Goal: Task Accomplishment & Management: Complete application form

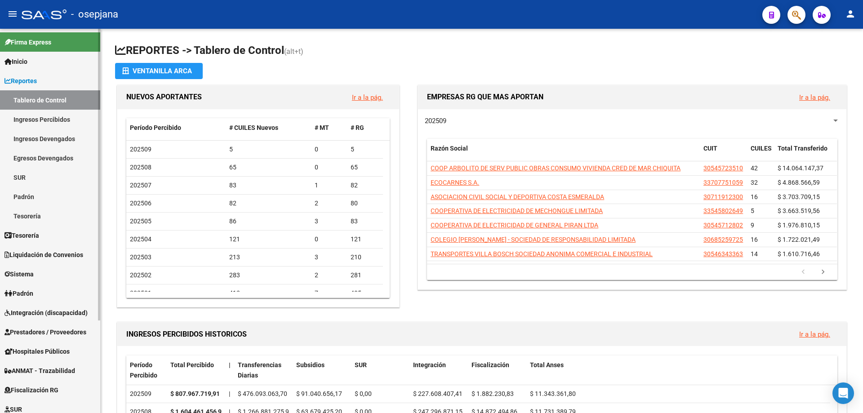
click at [65, 138] on link "Ingresos Devengados" at bounding box center [50, 138] width 100 height 19
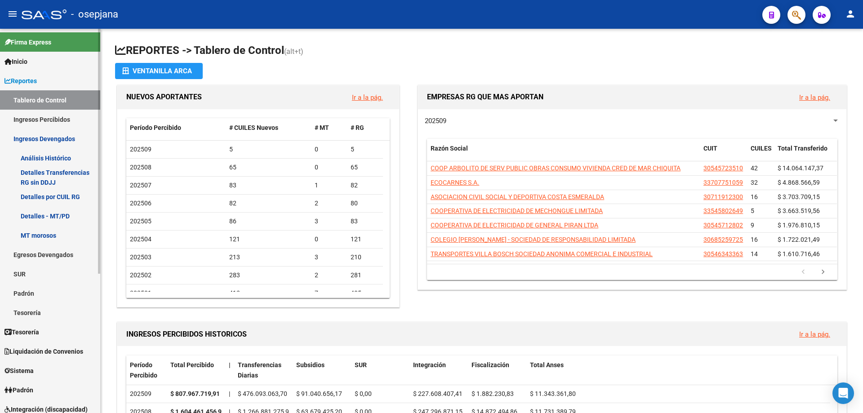
click at [64, 156] on link "Análisis Histórico" at bounding box center [50, 157] width 100 height 19
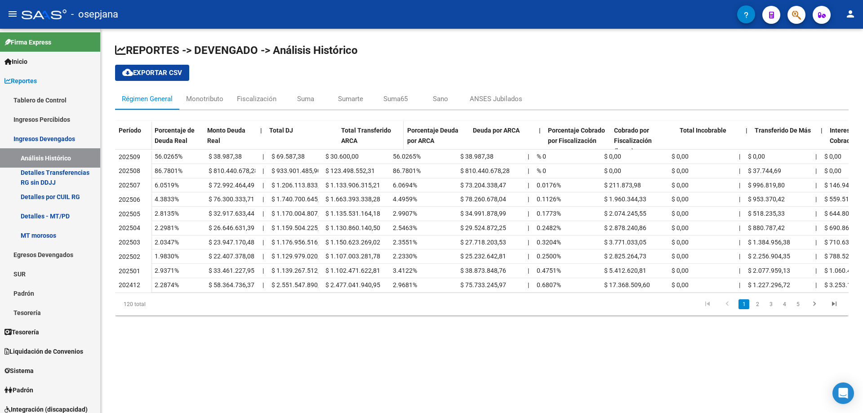
drag, startPoint x: 321, startPoint y: 130, endPoint x: 340, endPoint y: 131, distance: 19.8
click at [340, 131] on div "Porcentaje de Deuda Real Monto Deuda Real | Total DJ Total Transferido ARCA Por…" at bounding box center [600, 141] width 899 height 40
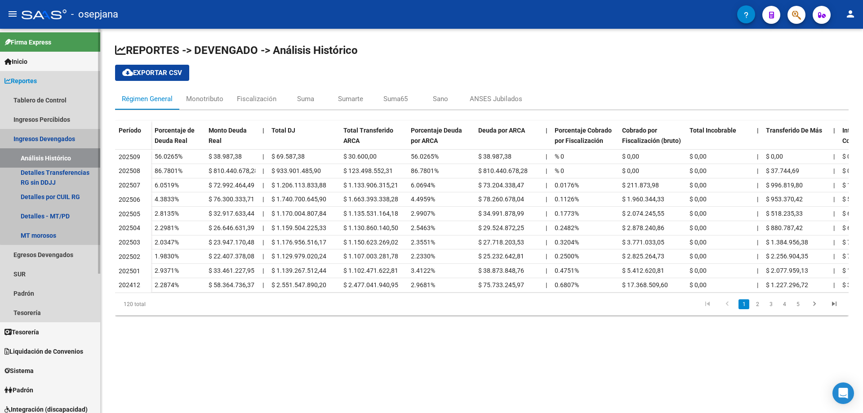
click at [65, 131] on link "Ingresos Devengados" at bounding box center [50, 138] width 100 height 19
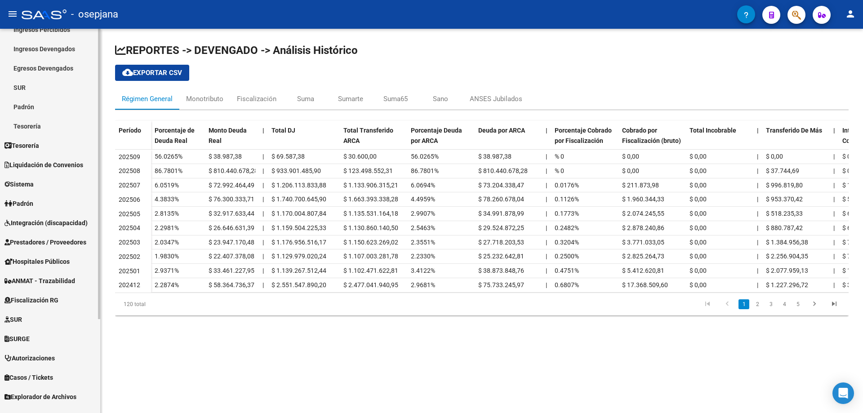
scroll to position [122, 0]
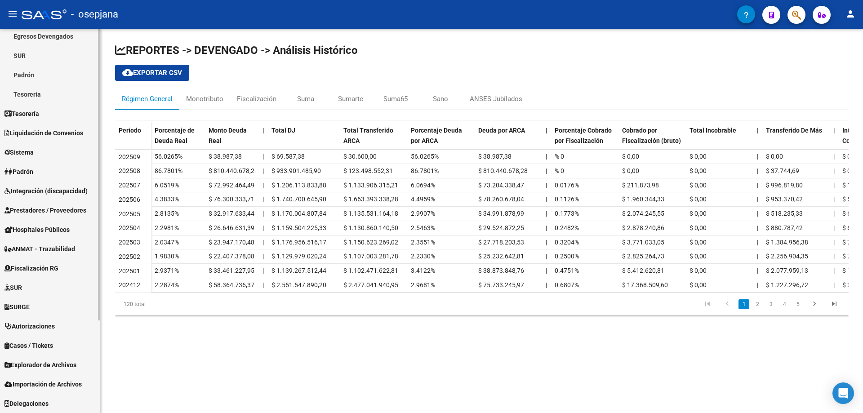
click at [47, 213] on span "Prestadores / Proveedores" at bounding box center [45, 210] width 82 height 10
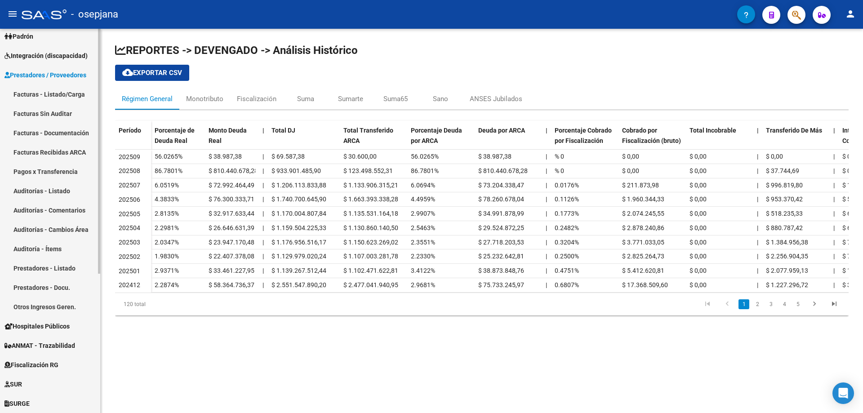
click at [54, 272] on link "Prestadores - Listado" at bounding box center [50, 268] width 100 height 19
click at [49, 263] on link "Prestadores - Listado" at bounding box center [50, 268] width 100 height 19
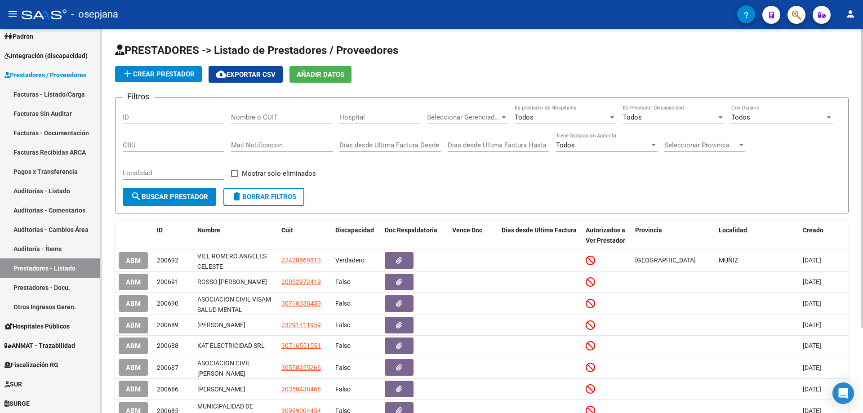
click at [249, 116] on input "Nombre o CUIT" at bounding box center [282, 117] width 102 height 8
paste input "27414505266"
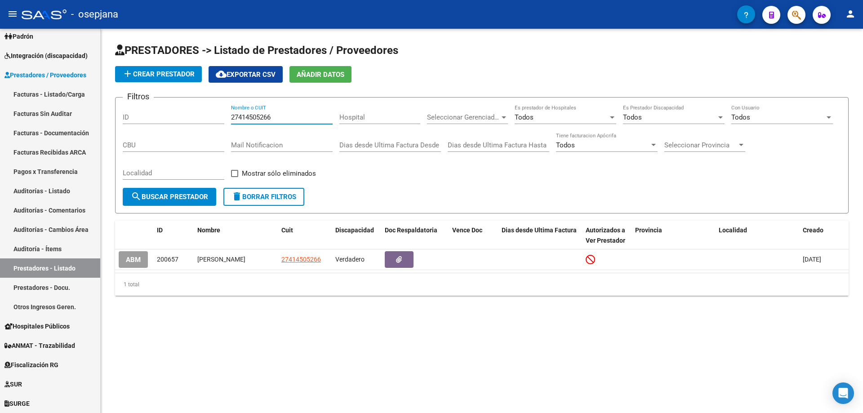
type input "27414505266"
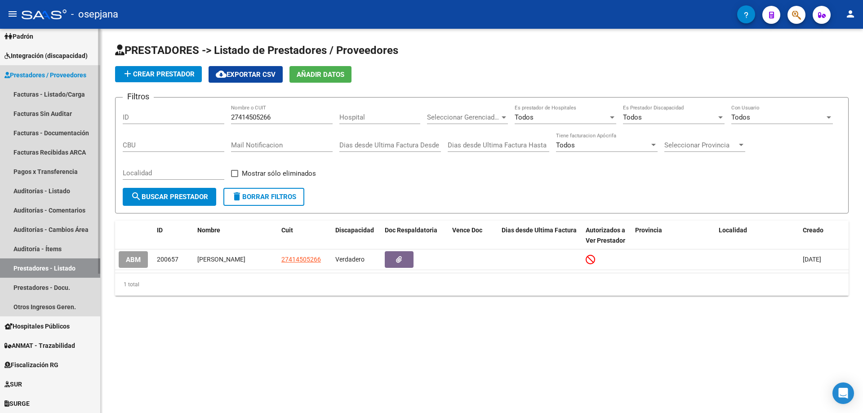
click at [34, 77] on span "Prestadores / Proveedores" at bounding box center [45, 75] width 82 height 10
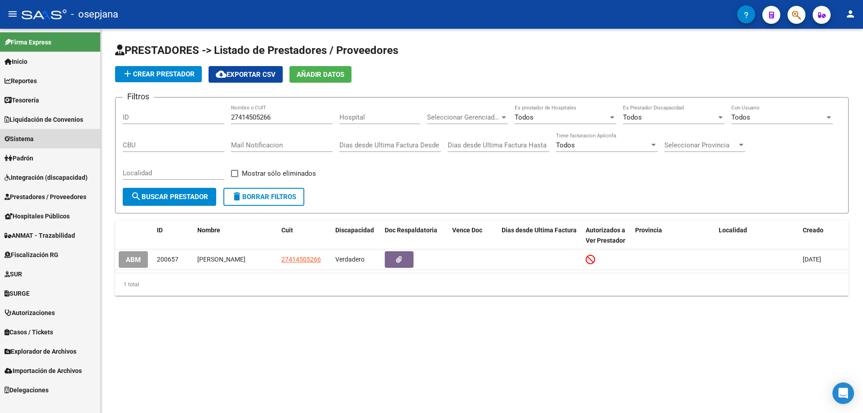
click at [31, 135] on span "Sistema" at bounding box center [18, 139] width 29 height 10
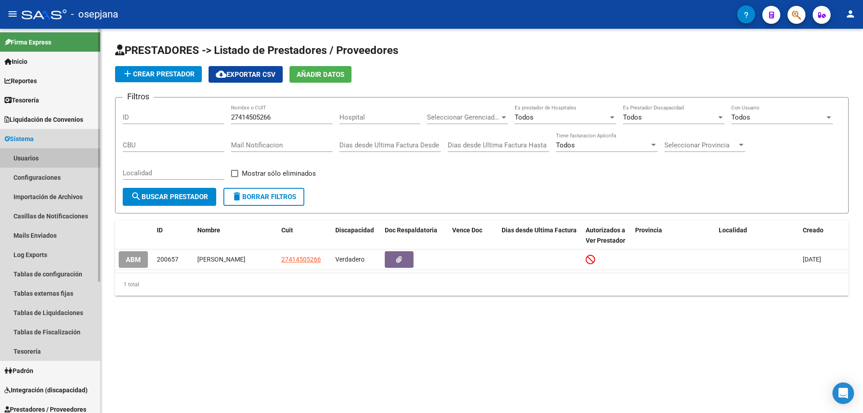
click at [34, 158] on link "Usuarios" at bounding box center [50, 157] width 100 height 19
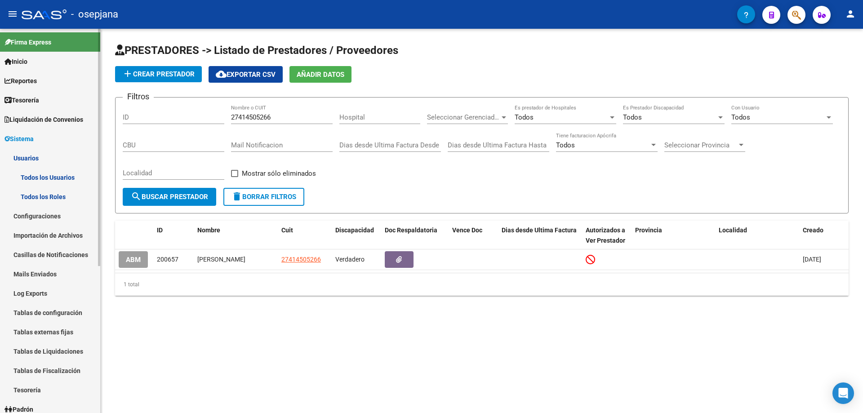
click at [42, 177] on link "Todos los Usuarios" at bounding box center [50, 177] width 100 height 19
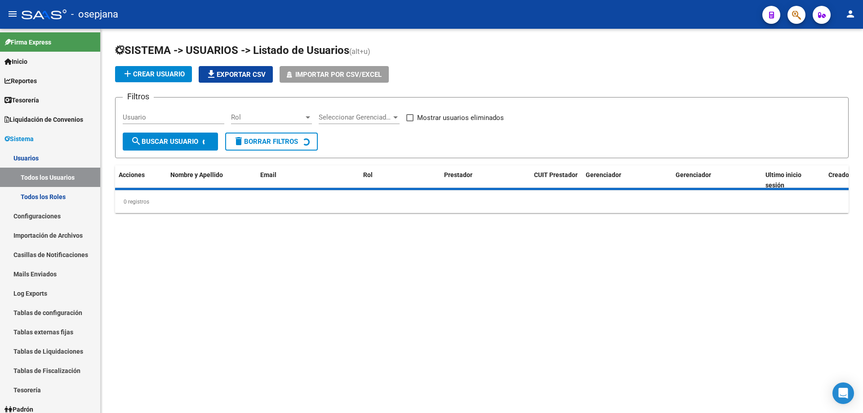
click at [173, 73] on span "add Crear Usuario" at bounding box center [153, 74] width 62 height 8
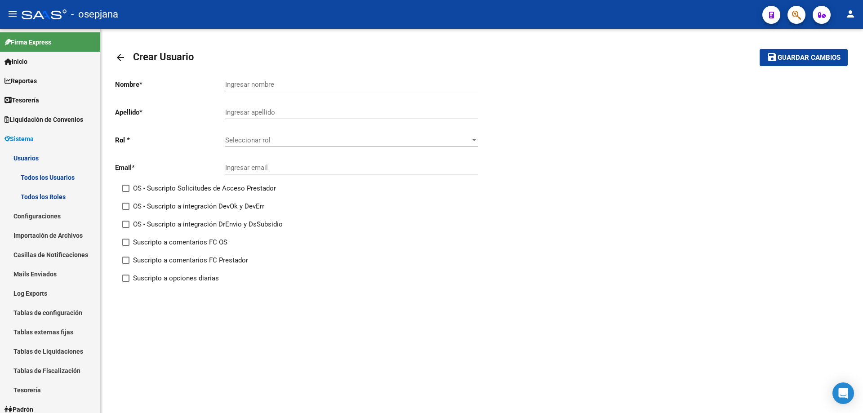
click at [250, 82] on input "Ingresar nombre" at bounding box center [351, 84] width 253 height 8
type input "[GEOGRAPHIC_DATA]"
type input "[PERSON_NAME]"
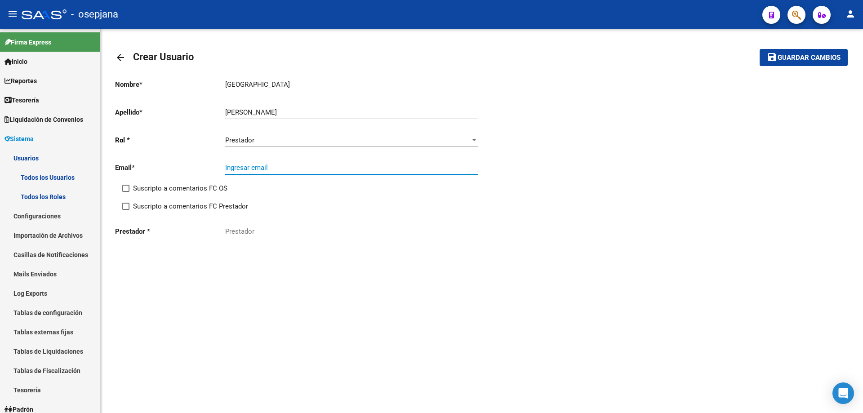
paste input "[EMAIL_ADDRESS][DOMAIN_NAME]"
type input "[EMAIL_ADDRESS][DOMAIN_NAME]"
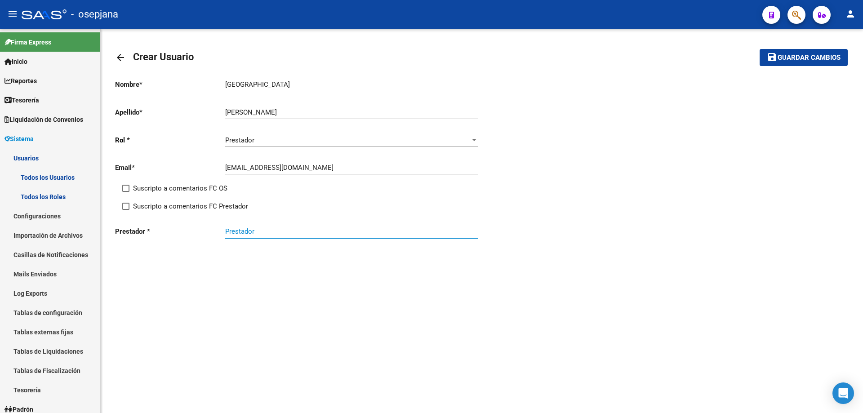
click at [250, 233] on input "Prestador" at bounding box center [351, 231] width 253 height 8
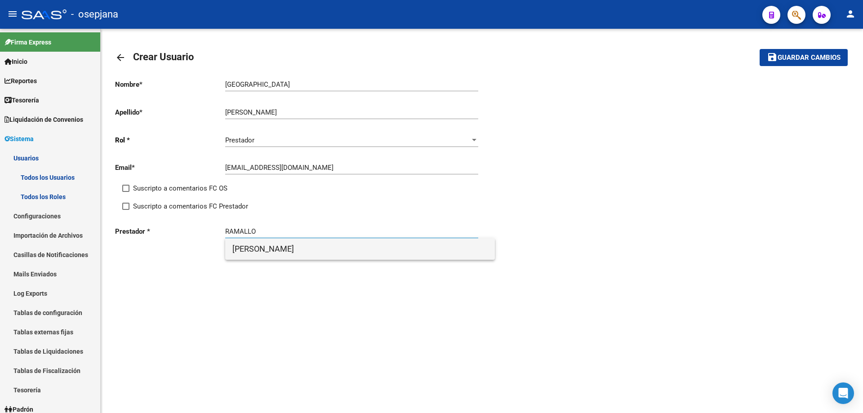
click at [293, 250] on span "[PERSON_NAME]" at bounding box center [359, 249] width 255 height 22
type input "[PERSON_NAME]"
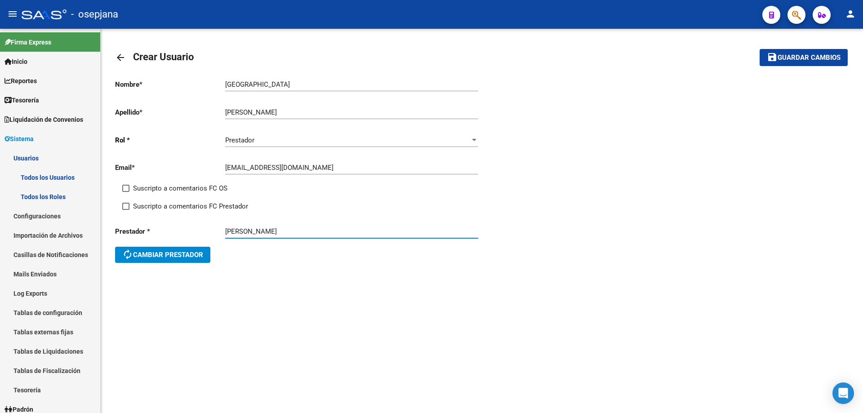
click at [820, 59] on span "Guardar cambios" at bounding box center [809, 58] width 63 height 8
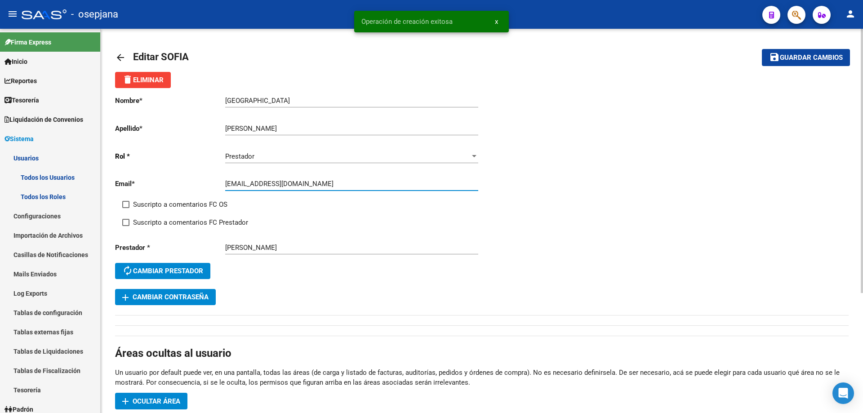
drag, startPoint x: 226, startPoint y: 182, endPoint x: 277, endPoint y: 182, distance: 51.7
click at [277, 182] on input "[EMAIL_ADDRESS][DOMAIN_NAME]" at bounding box center [351, 184] width 253 height 8
click at [165, 293] on span "add Cambiar Contraseña" at bounding box center [165, 297] width 86 height 8
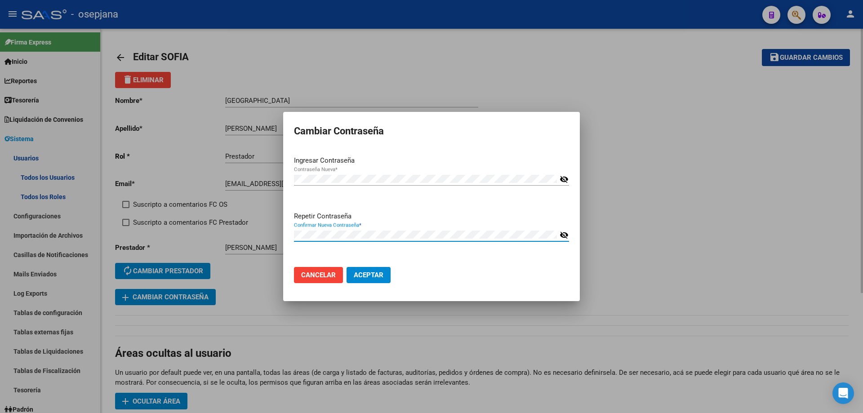
click at [347, 267] on button "Aceptar" at bounding box center [369, 275] width 44 height 16
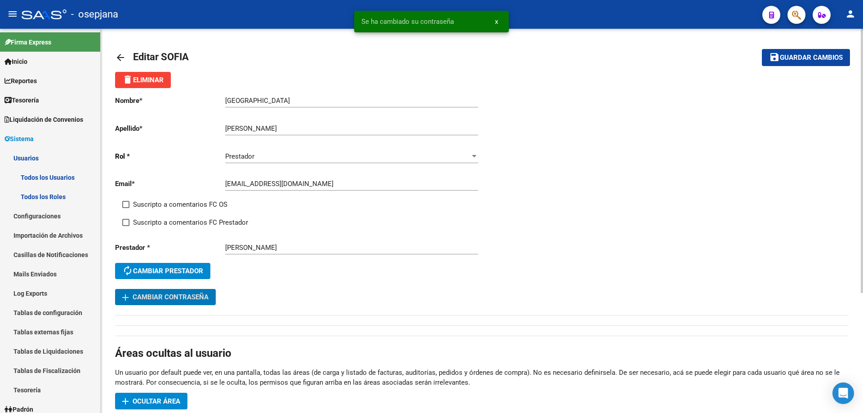
scroll to position [90, 0]
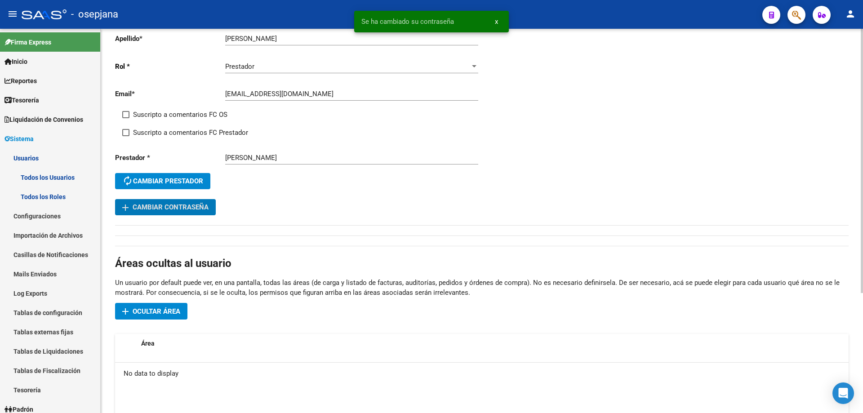
click at [157, 313] on span "Ocultar área" at bounding box center [157, 312] width 48 height 8
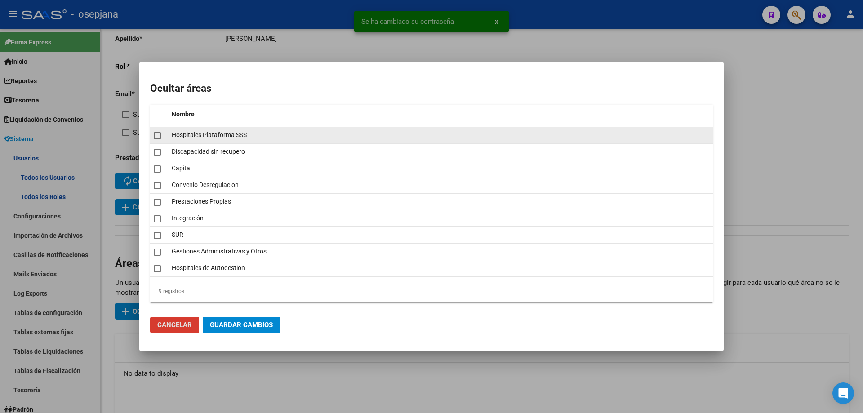
click at [157, 139] on span at bounding box center [157, 135] width 7 height 7
checkbox input "true"
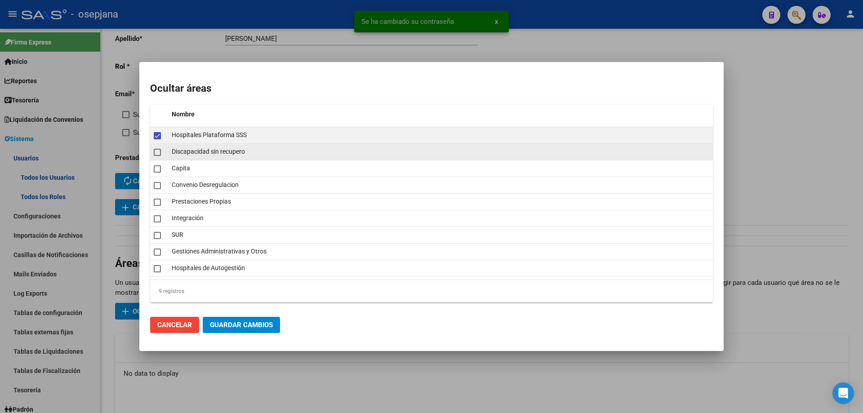
click at [157, 155] on span at bounding box center [157, 152] width 7 height 7
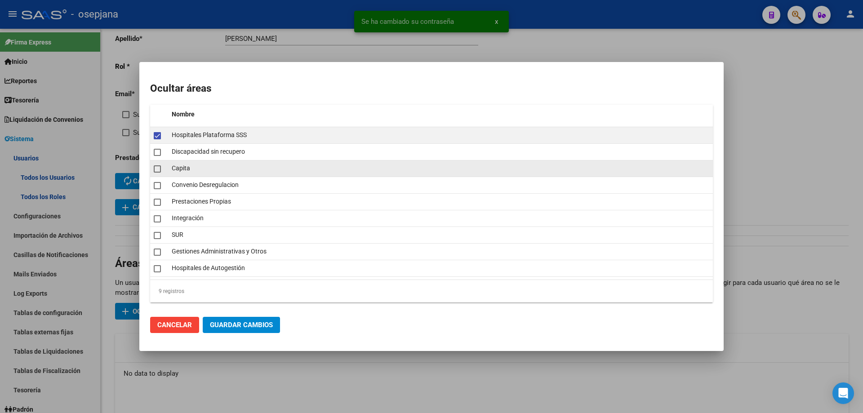
checkbox input "true"
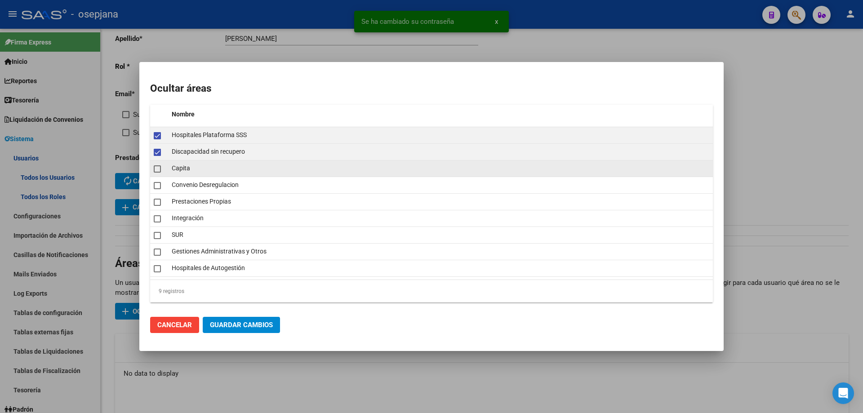
click at [157, 173] on mat-checkbox at bounding box center [157, 168] width 7 height 13
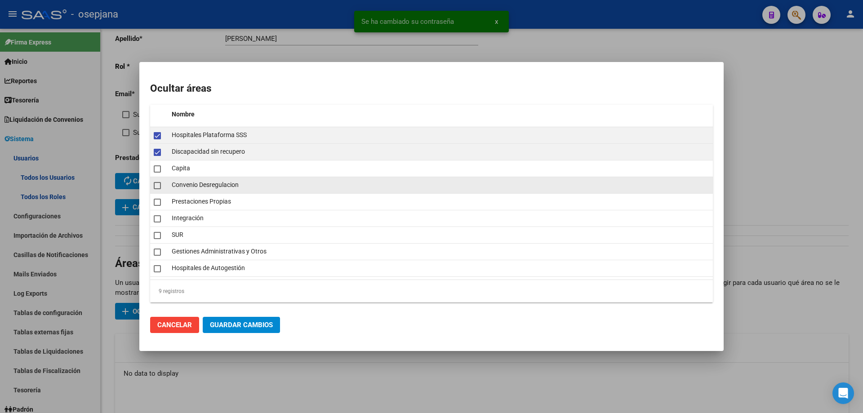
checkbox input "true"
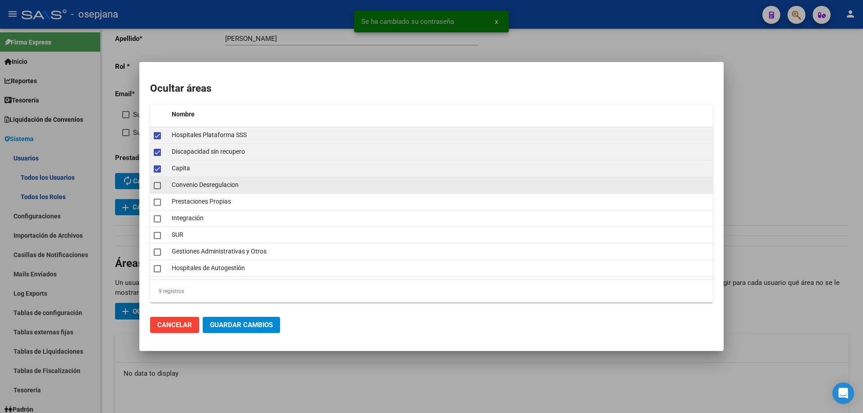
click at [156, 187] on span at bounding box center [157, 185] width 7 height 7
checkbox input "true"
click at [160, 201] on span at bounding box center [157, 202] width 7 height 7
checkbox input "true"
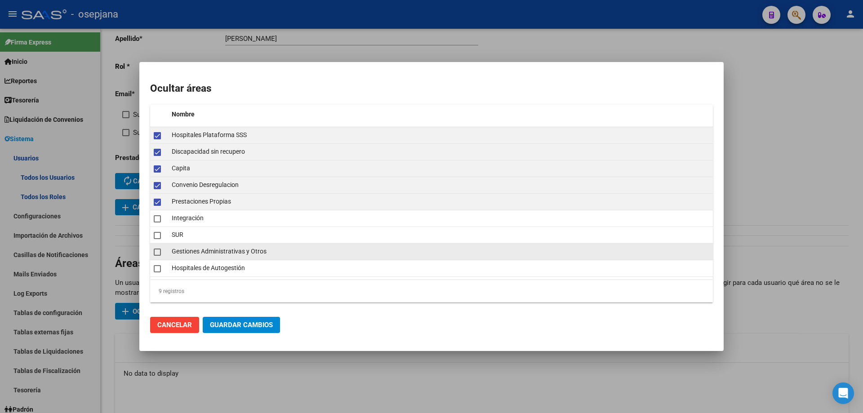
drag, startPoint x: 154, startPoint y: 231, endPoint x: 154, endPoint y: 247, distance: 16.2
click at [154, 232] on mat-checkbox at bounding box center [157, 235] width 7 height 13
checkbox input "true"
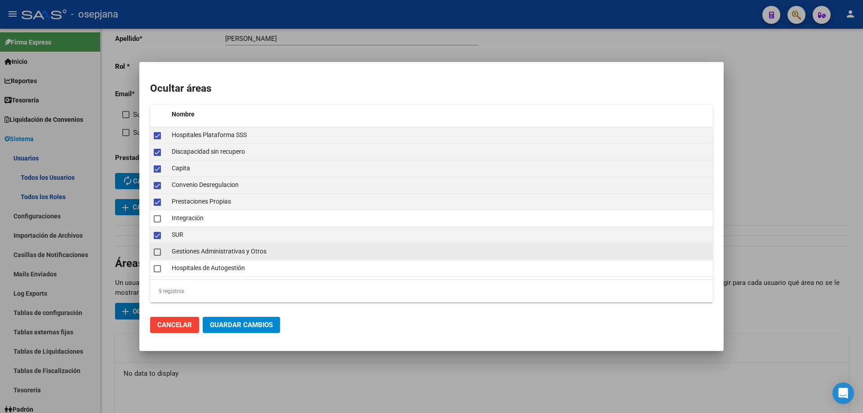
click at [154, 250] on span at bounding box center [157, 252] width 7 height 7
checkbox input "true"
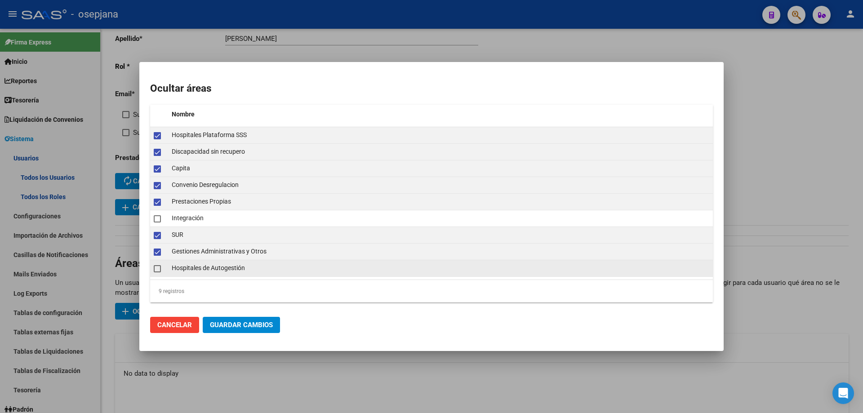
click at [154, 270] on span at bounding box center [157, 268] width 7 height 7
checkbox input "true"
click at [250, 325] on span "Guardar Cambios" at bounding box center [241, 325] width 63 height 8
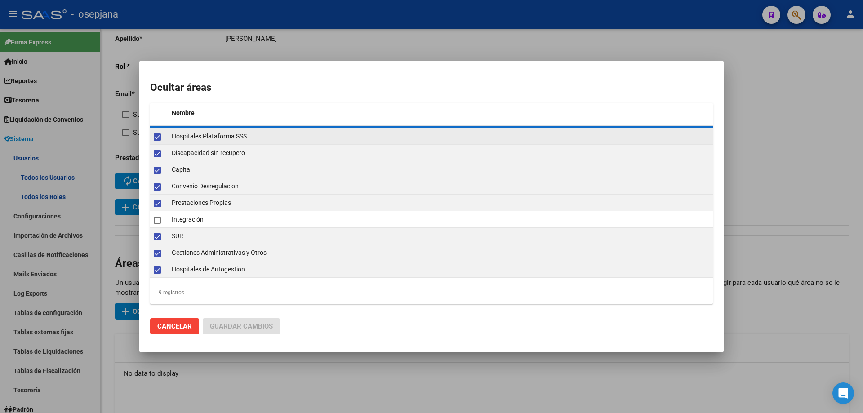
checkbox input "false"
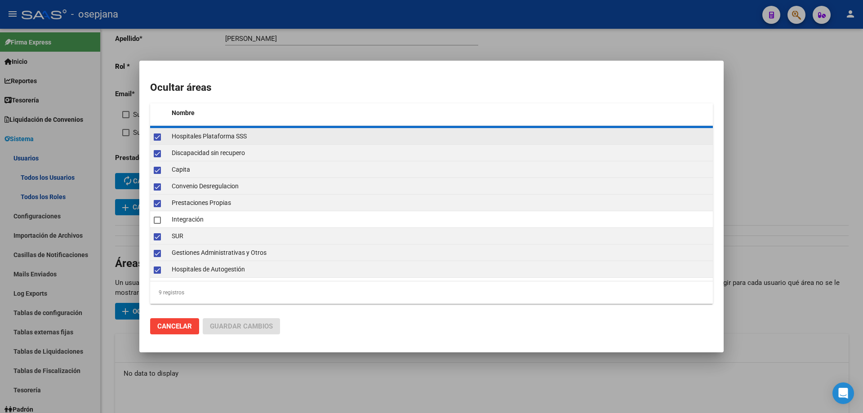
checkbox input "false"
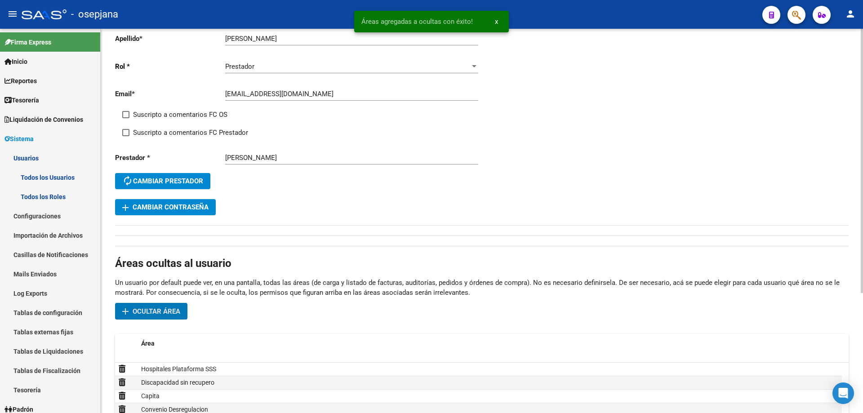
scroll to position [0, 0]
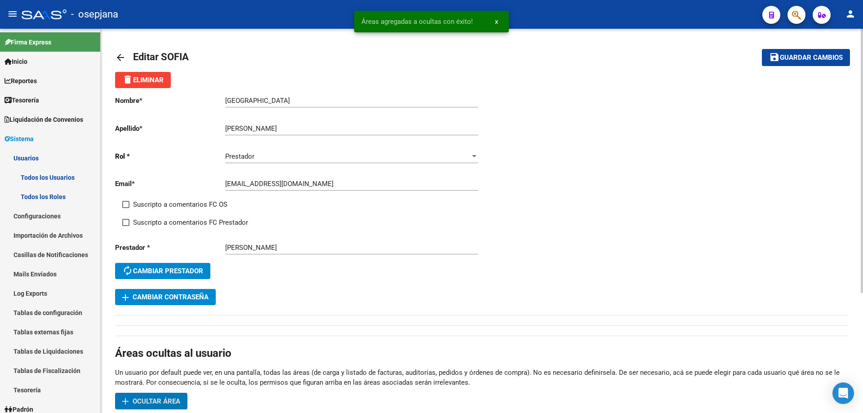
click at [821, 54] on span "Guardar cambios" at bounding box center [811, 58] width 63 height 8
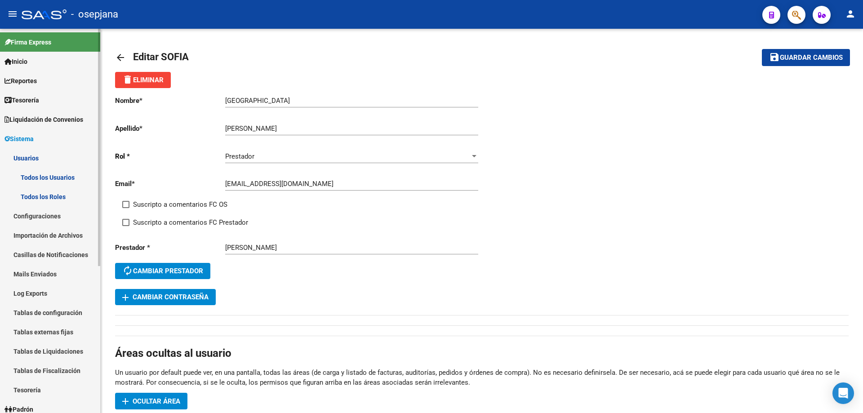
click at [29, 138] on span "Sistema" at bounding box center [18, 139] width 29 height 10
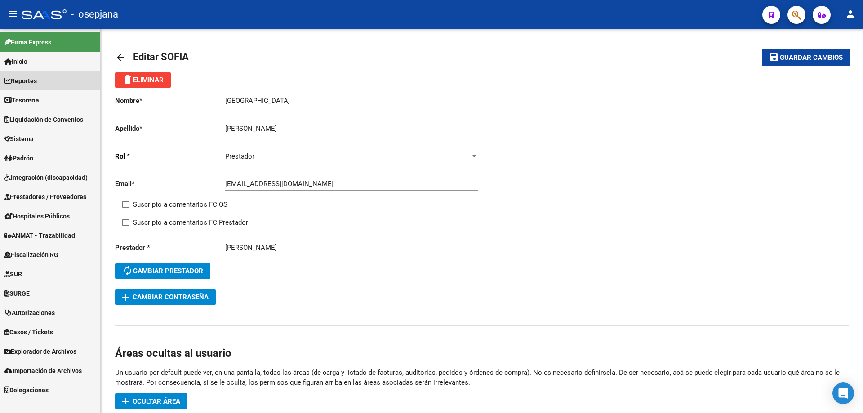
click at [37, 81] on span "Reportes" at bounding box center [20, 81] width 32 height 10
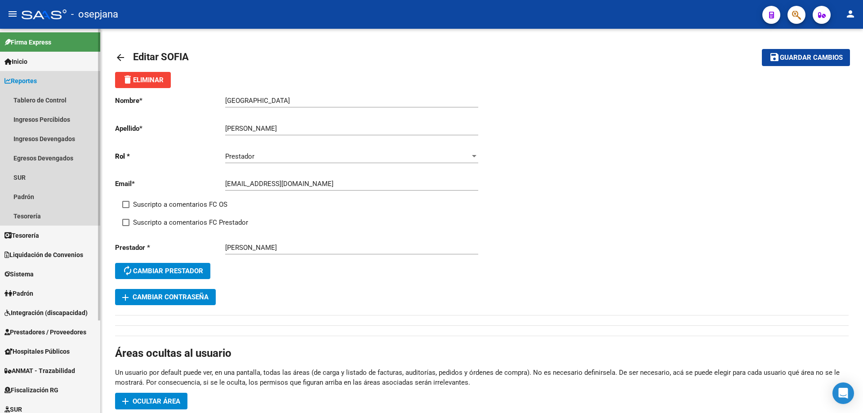
click at [37, 81] on span "Reportes" at bounding box center [20, 81] width 32 height 10
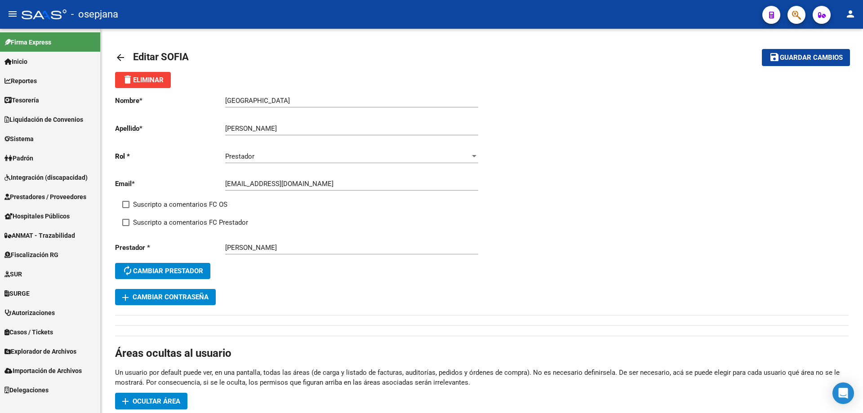
click at [37, 82] on span "Reportes" at bounding box center [20, 81] width 32 height 10
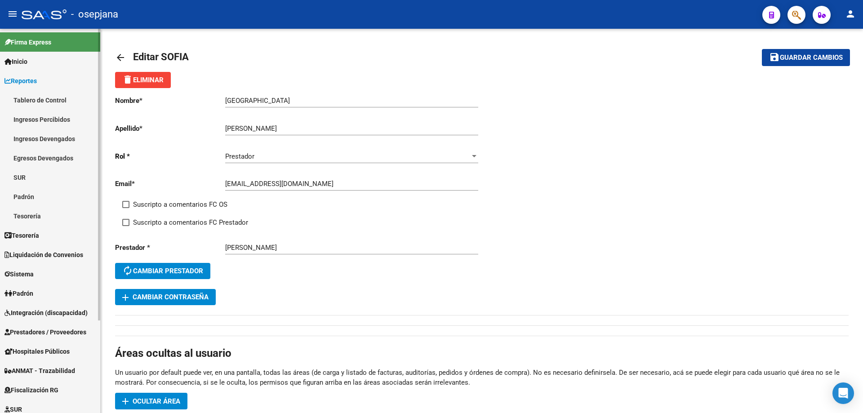
click at [38, 97] on link "Tablero de Control" at bounding box center [50, 99] width 100 height 19
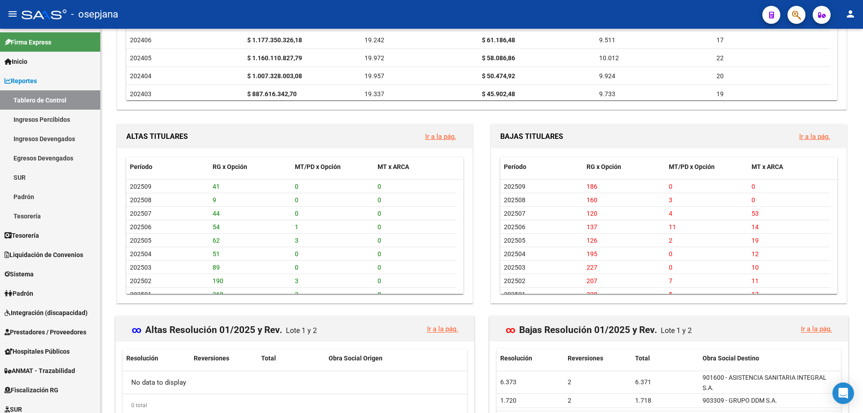
click at [811, 136] on link "Ir a la pág." at bounding box center [814, 137] width 31 height 8
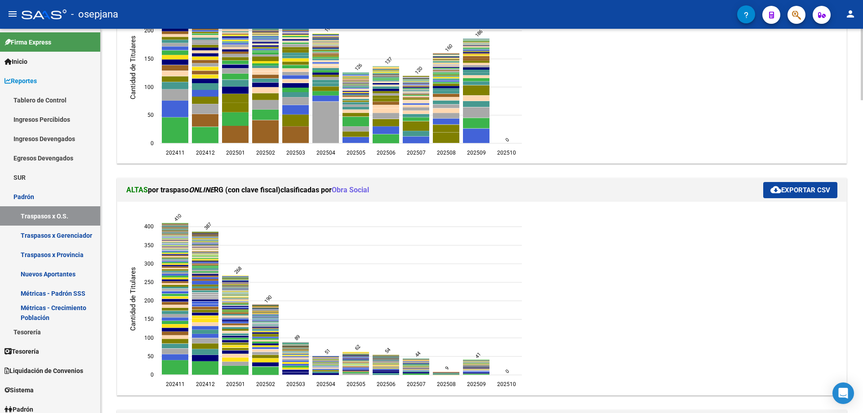
scroll to position [56, 0]
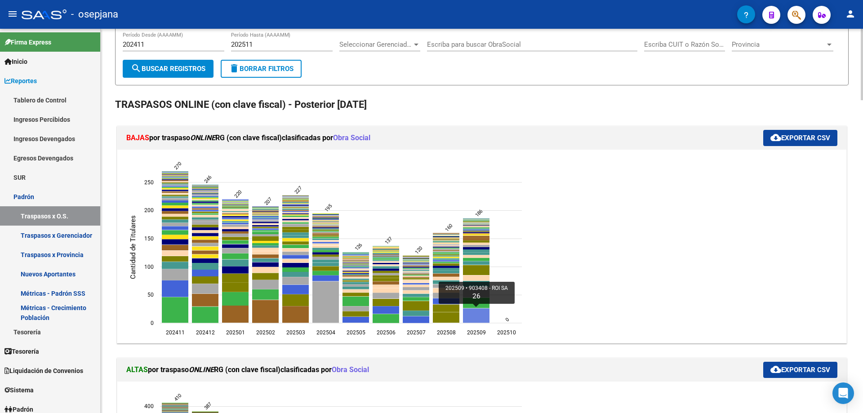
click at [476, 314] on icon "202509 903408 - ROI SA 26" at bounding box center [476, 315] width 27 height 14
type input "ROI SA"
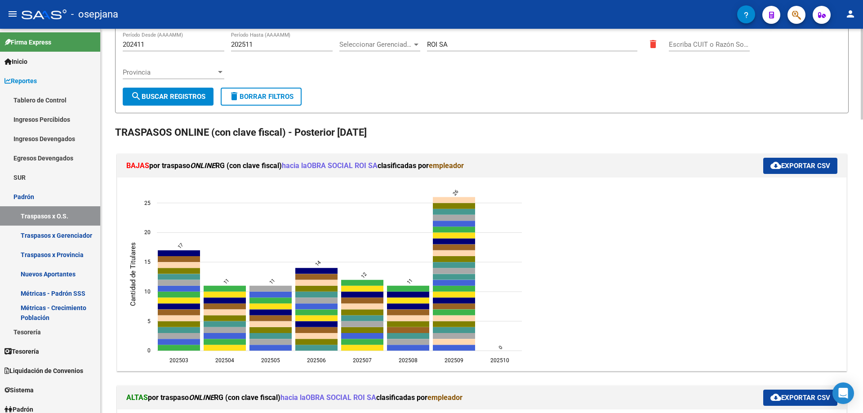
drag, startPoint x: 362, startPoint y: 164, endPoint x: 380, endPoint y: 162, distance: 18.0
click at [378, 163] on strong "OBRA SOCIAL ROI SA" at bounding box center [342, 165] width 71 height 9
click at [373, 168] on strong "OBRA SOCIAL ROI SA" at bounding box center [342, 165] width 71 height 9
drag, startPoint x: 362, startPoint y: 164, endPoint x: 385, endPoint y: 163, distance: 22.9
click at [378, 163] on strong "OBRA SOCIAL ROI SA" at bounding box center [342, 165] width 71 height 9
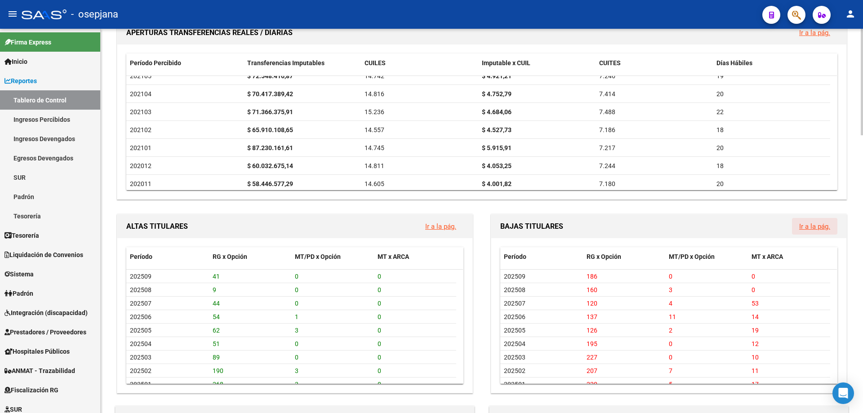
click at [804, 228] on link "Ir a la pág." at bounding box center [814, 227] width 31 height 8
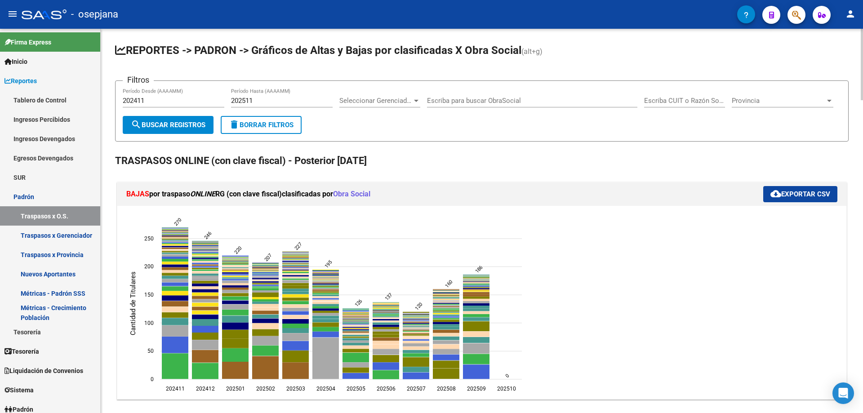
click at [365, 101] on span "Seleccionar Gerenciador" at bounding box center [375, 101] width 73 height 8
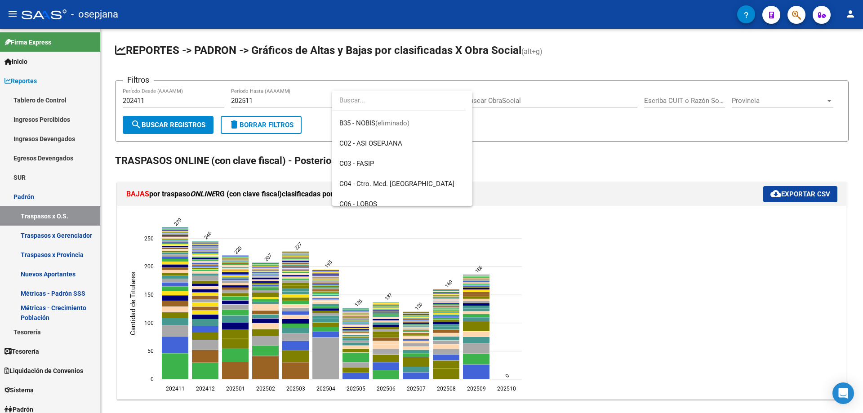
scroll to position [270, 0]
click at [389, 172] on span "K11 - CONSULT RENT" at bounding box center [371, 175] width 65 height 8
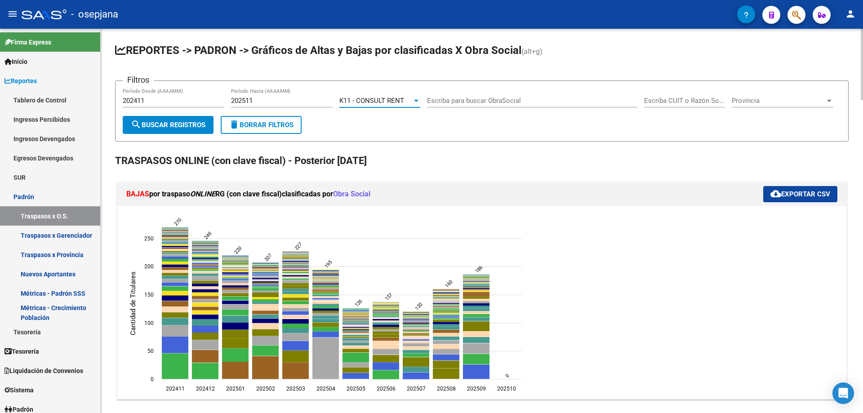
click at [148, 126] on span "search Buscar Registros" at bounding box center [168, 125] width 75 height 8
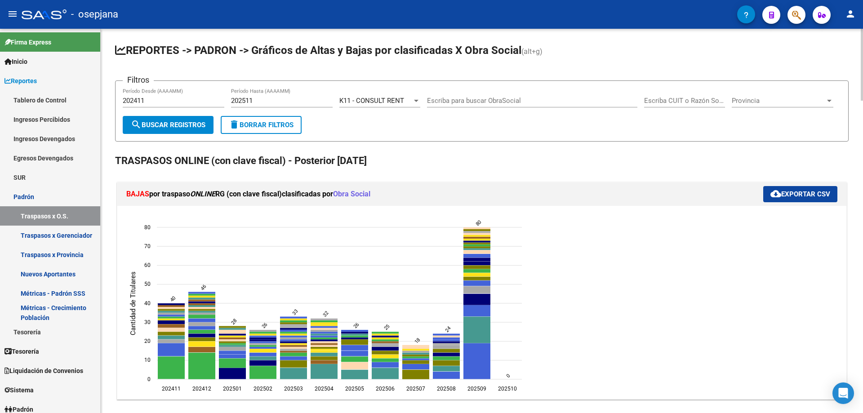
click at [131, 101] on input "202411" at bounding box center [174, 101] width 102 height 8
drag, startPoint x: 177, startPoint y: 97, endPoint x: 98, endPoint y: 95, distance: 79.6
click at [98, 95] on mat-sidenav-container "Firma Express Inicio Calendario SSS Instructivos Contacto OS Reportes Tablero d…" at bounding box center [431, 221] width 863 height 384
type input "202509"
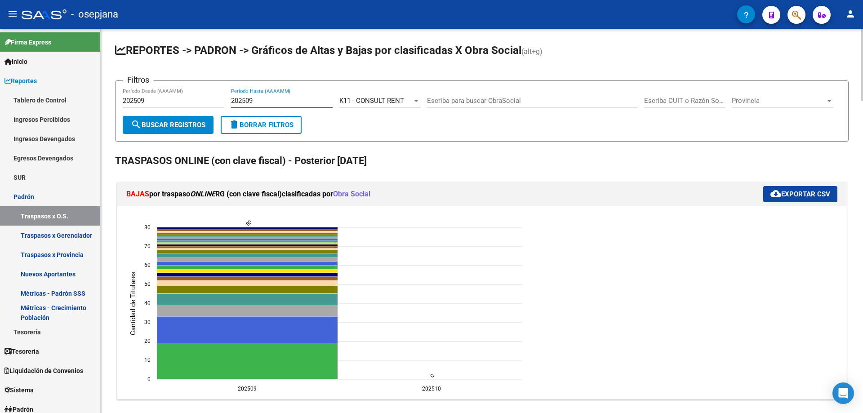
type input "202509"
click at [183, 129] on button "search Buscar Registros" at bounding box center [168, 125] width 91 height 18
click at [818, 195] on span "cloud_download Exportar CSV" at bounding box center [801, 194] width 60 height 8
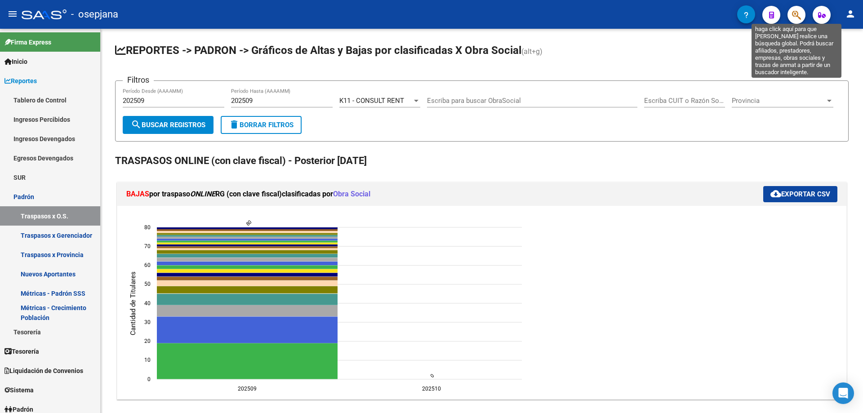
click at [798, 14] on icon "button" at bounding box center [796, 15] width 9 height 10
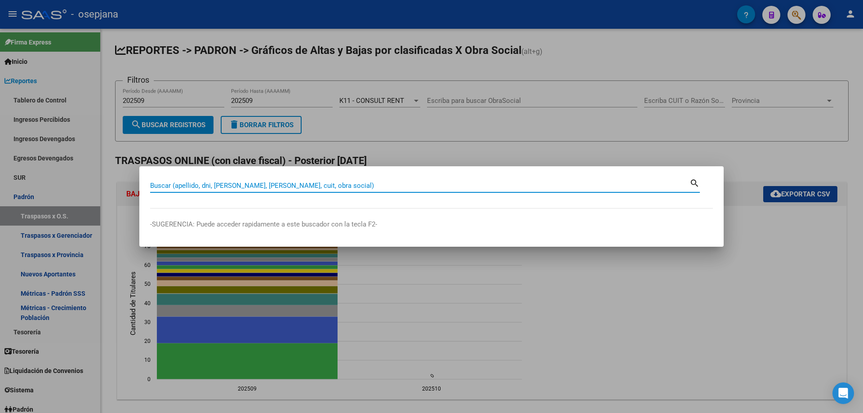
paste input "20407677197"
type input "20407677197"
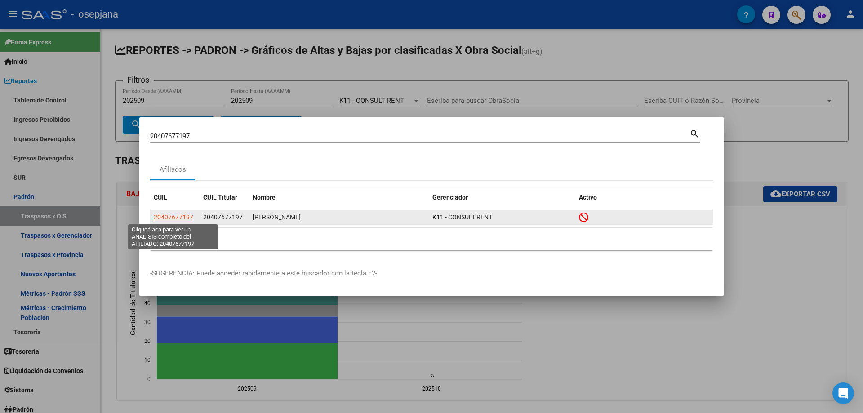
click at [189, 215] on span "20407677197" at bounding box center [174, 217] width 40 height 7
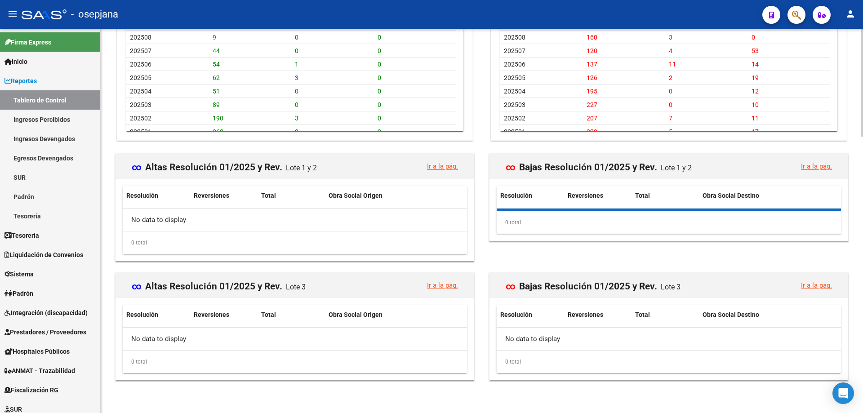
scroll to position [803, 0]
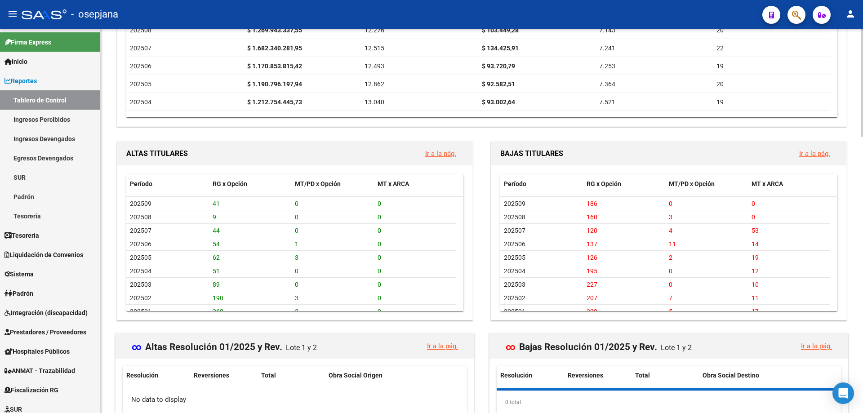
click at [823, 152] on link "Ir a la pág." at bounding box center [814, 154] width 31 height 8
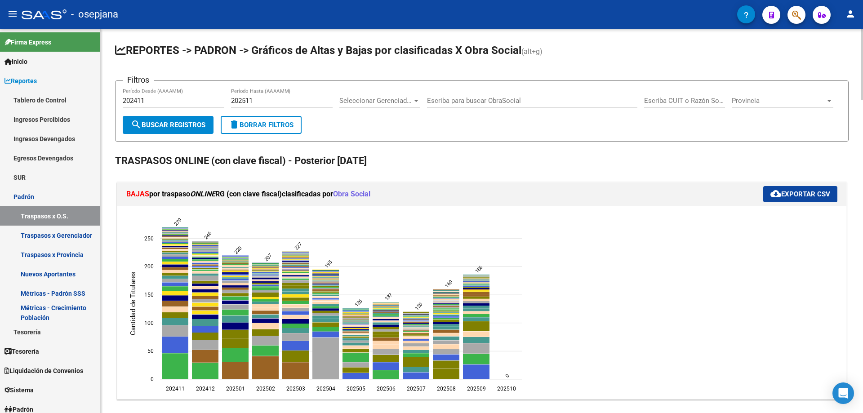
click at [509, 375] on icon "202411 202411 202412 202412 202501 202501 202502 202502 202503 202503 202504 20…" at bounding box center [326, 303] width 405 height 180
drag, startPoint x: 341, startPoint y: 194, endPoint x: 366, endPoint y: 189, distance: 25.2
click at [366, 190] on span "Obra Social" at bounding box center [351, 194] width 37 height 9
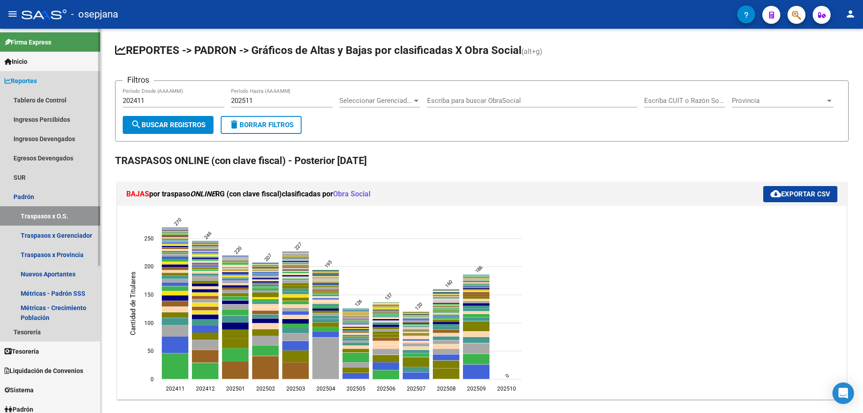
click at [34, 80] on span "Reportes" at bounding box center [20, 81] width 32 height 10
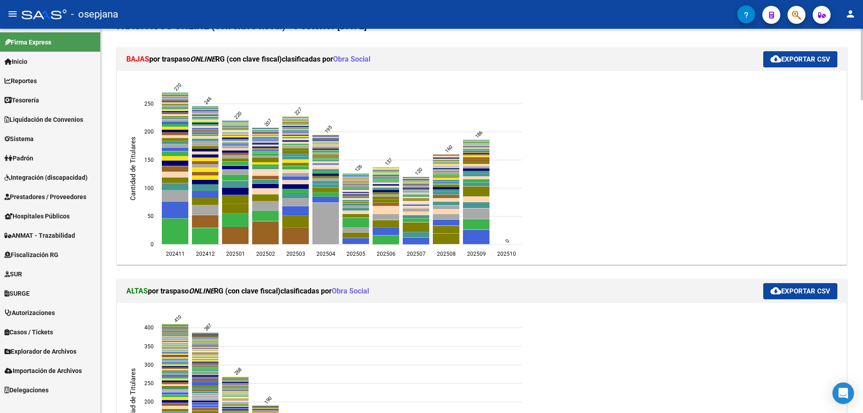
scroll to position [180, 0]
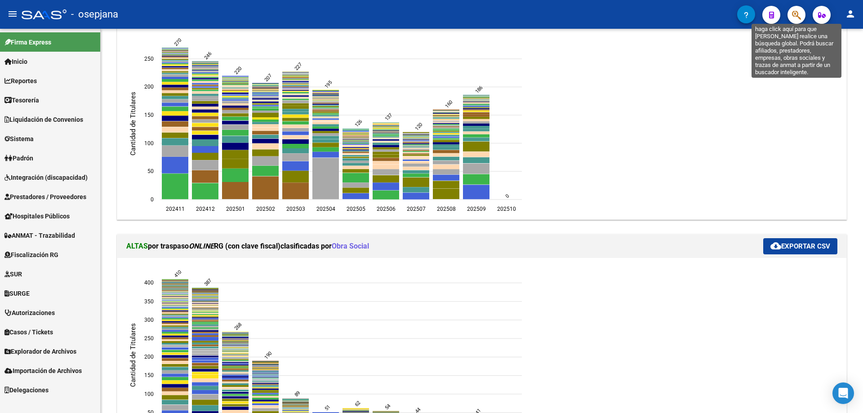
click at [797, 18] on icon "button" at bounding box center [796, 15] width 9 height 10
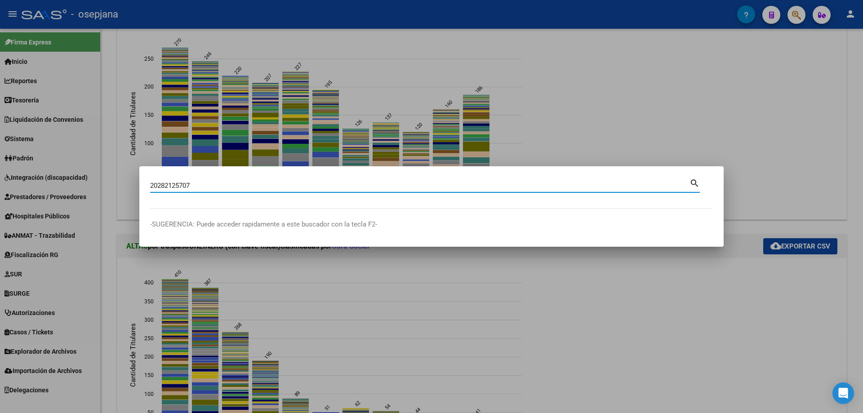
type input "20282125707"
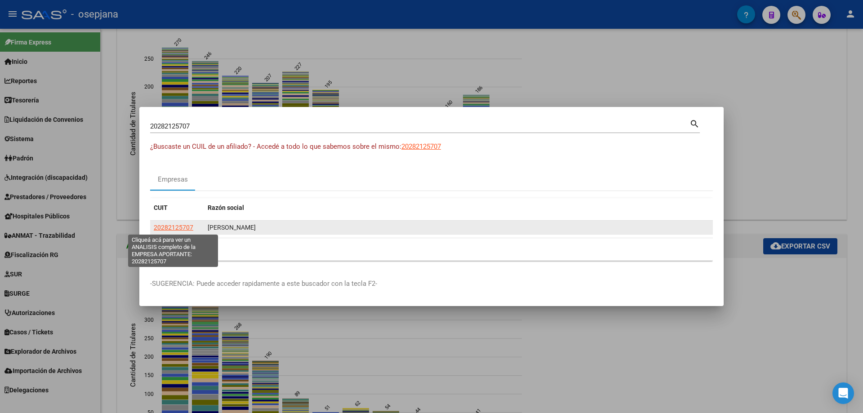
click at [187, 229] on span "20282125707" at bounding box center [174, 227] width 40 height 7
type textarea "20282125707"
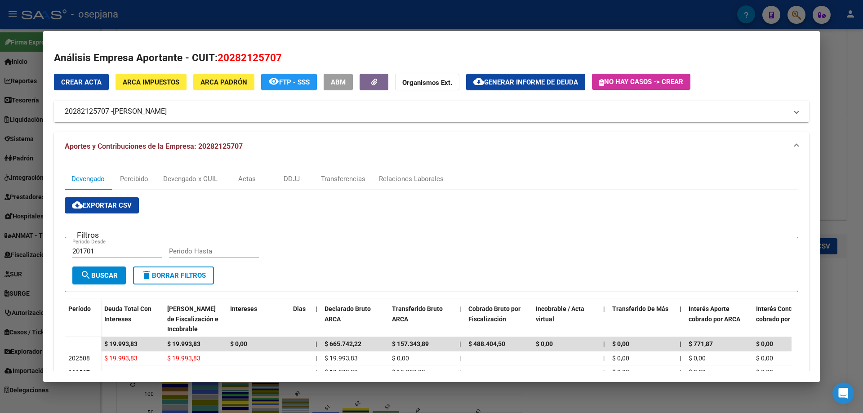
scroll to position [90, 0]
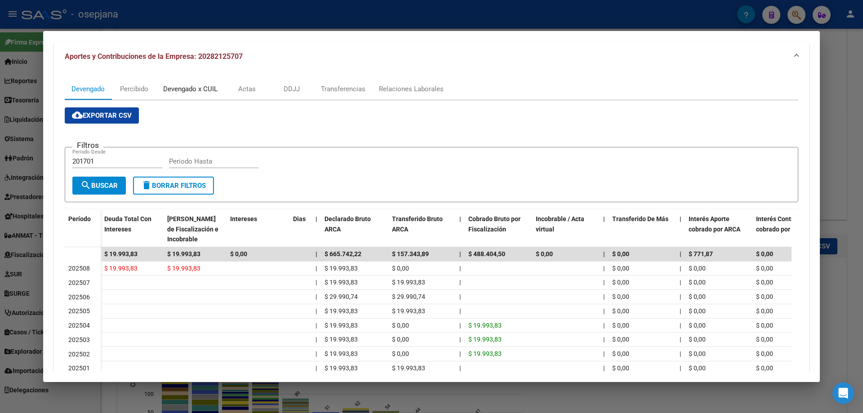
click at [191, 87] on div "Devengado x CUIL" at bounding box center [190, 89] width 54 height 10
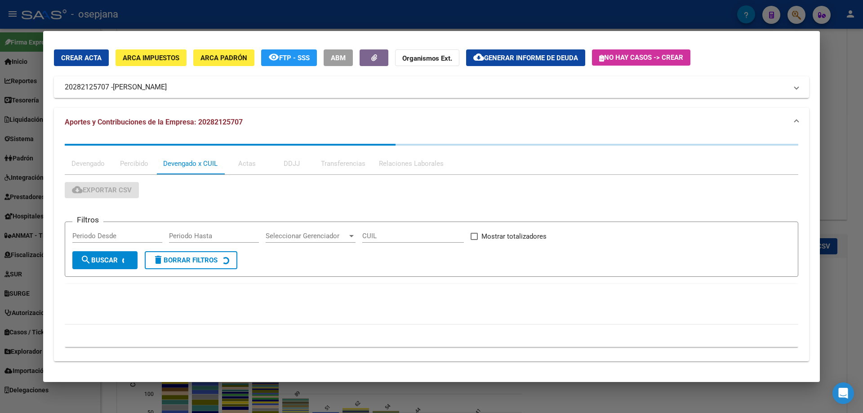
scroll to position [0, 0]
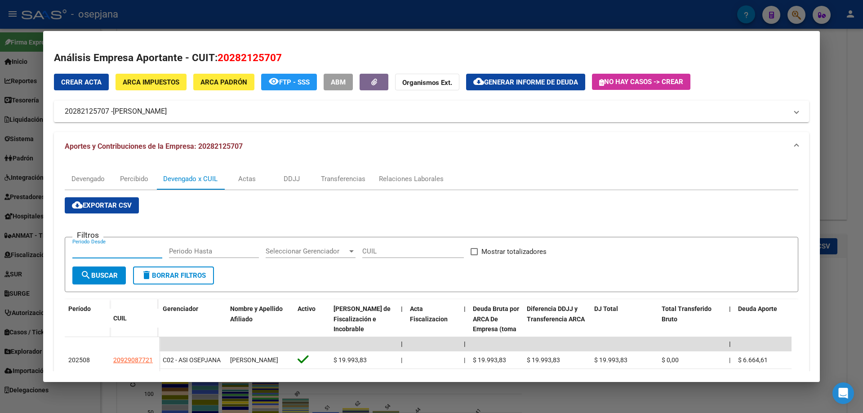
click at [143, 251] on input "Periodo Desde" at bounding box center [117, 251] width 90 height 8
type input "201701"
type input "202507"
click at [501, 251] on span "Mostrar totalizadores" at bounding box center [514, 251] width 65 height 11
click at [474, 255] on input "Mostrar totalizadores" at bounding box center [474, 255] width 0 height 0
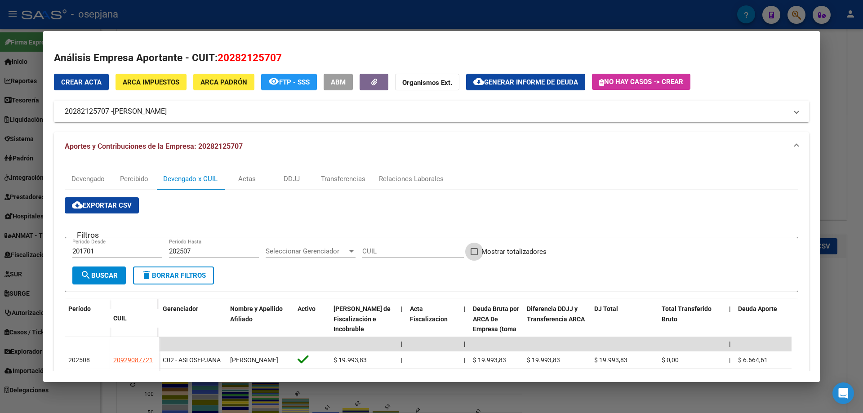
checkbox input "true"
click at [117, 276] on span "search Buscar" at bounding box center [98, 276] width 37 height 8
click at [96, 176] on div "Devengado" at bounding box center [87, 179] width 33 height 10
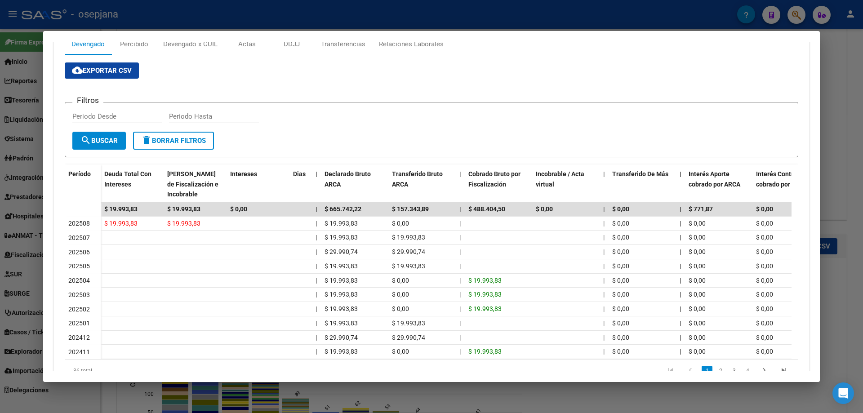
scroll to position [177, 0]
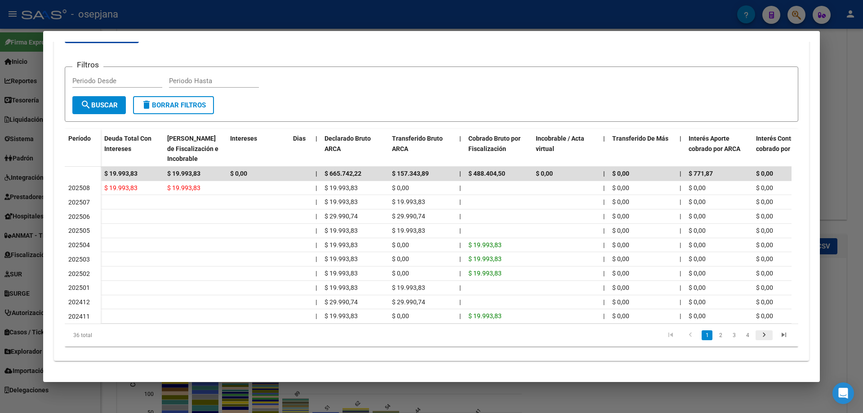
click at [758, 332] on icon "go to next page" at bounding box center [764, 336] width 12 height 11
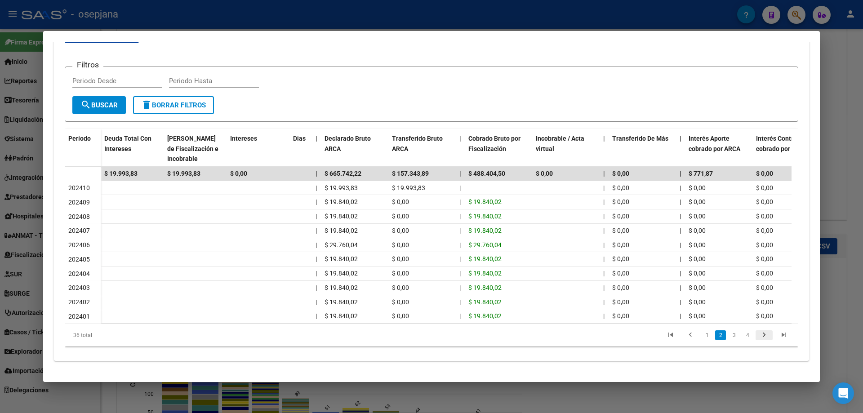
click at [758, 332] on icon "go to next page" at bounding box center [764, 336] width 12 height 11
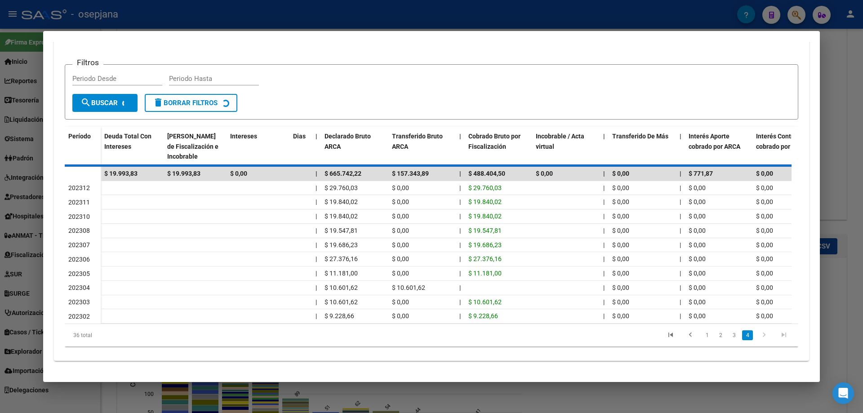
scroll to position [120, 0]
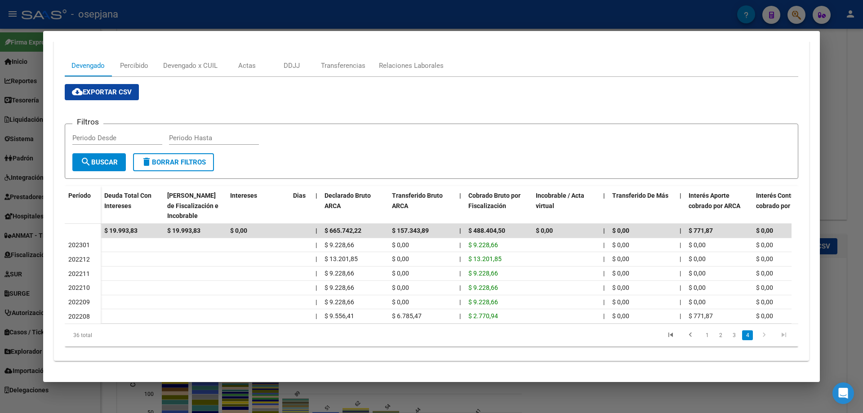
click at [758, 332] on icon "go to next page" at bounding box center [764, 336] width 12 height 11
click at [685, 334] on icon "go to previous page" at bounding box center [691, 336] width 12 height 11
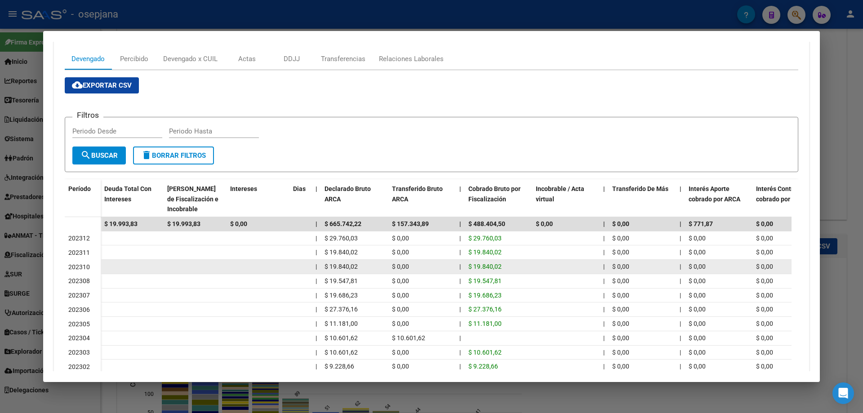
scroll to position [177, 0]
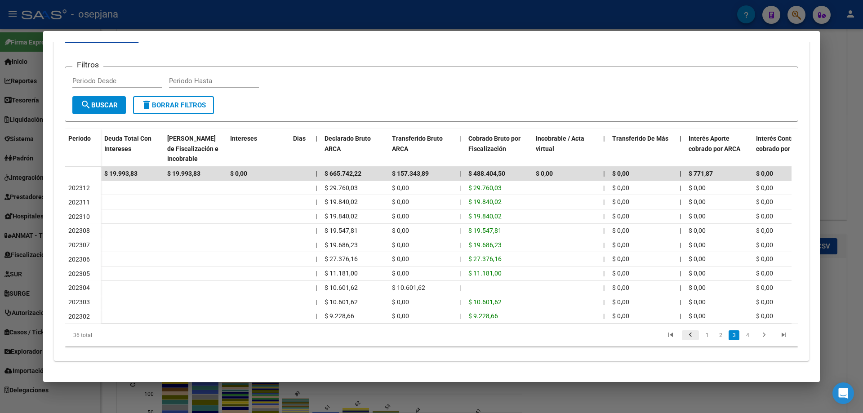
click at [685, 333] on icon "go to previous page" at bounding box center [691, 336] width 12 height 11
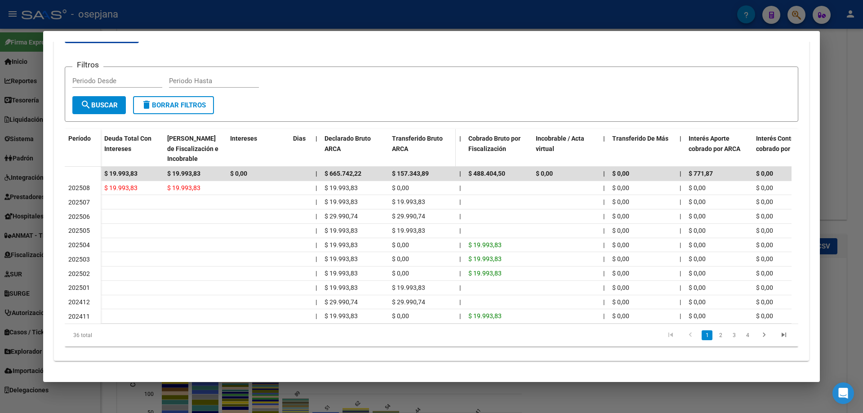
scroll to position [0, 0]
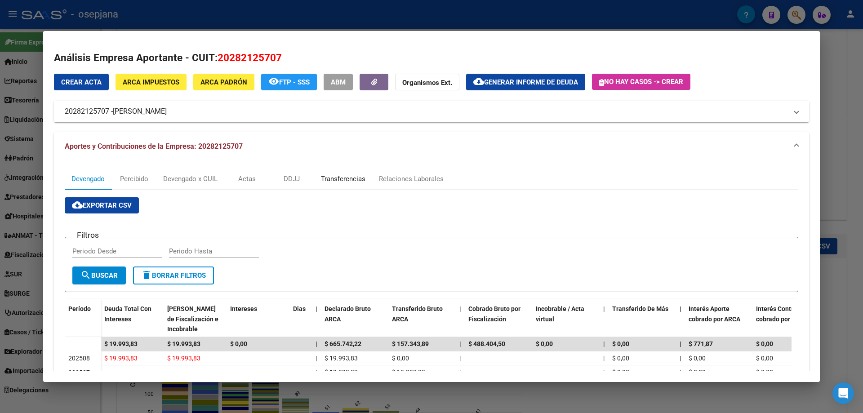
click at [357, 177] on div "Transferencias" at bounding box center [343, 179] width 45 height 10
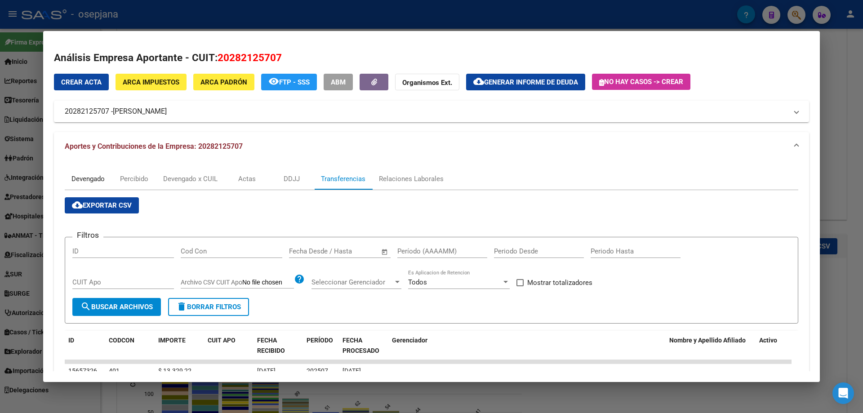
click at [94, 176] on div "Devengado" at bounding box center [87, 179] width 33 height 10
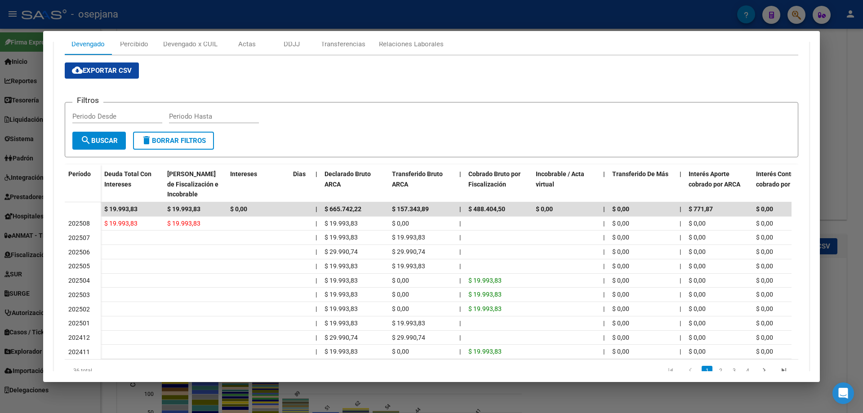
scroll to position [45, 0]
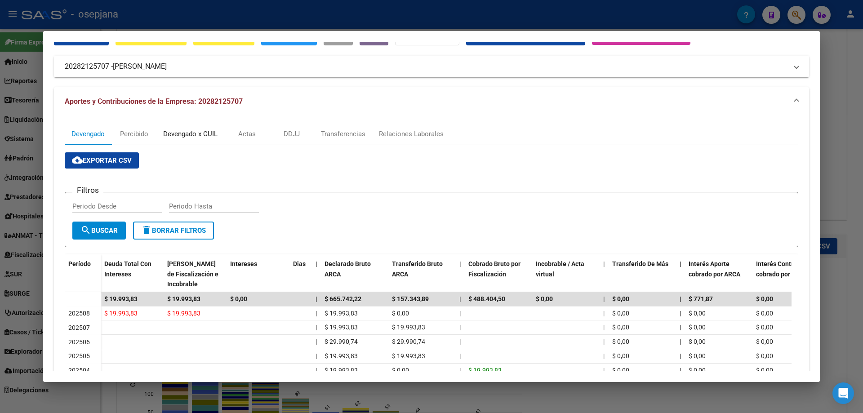
click at [204, 132] on div "Devengado x CUIL" at bounding box center [190, 134] width 54 height 10
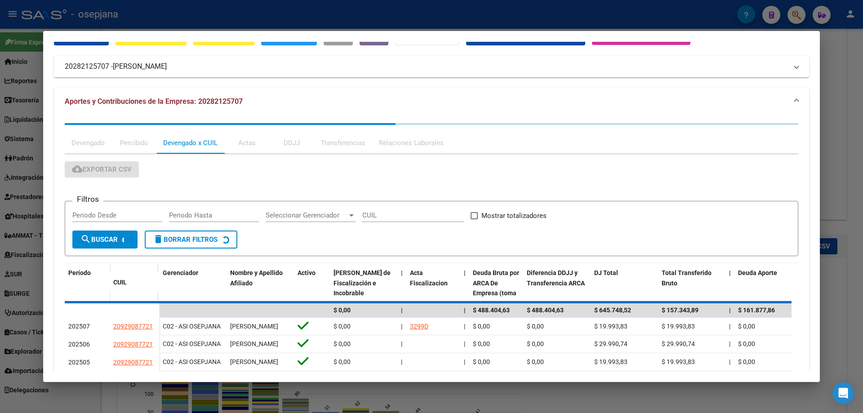
scroll to position [0, 0]
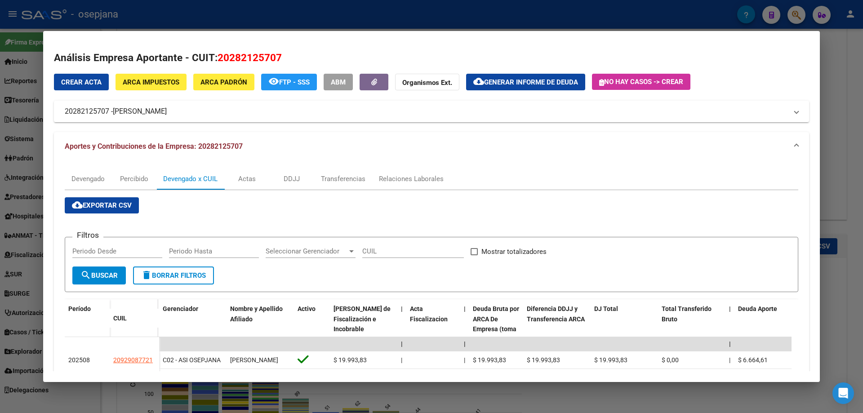
click at [118, 248] on input "Periodo Desde" at bounding box center [117, 251] width 90 height 8
type input "201701"
type input "202507"
click at [489, 250] on span "Mostrar totalizadores" at bounding box center [514, 251] width 65 height 11
click at [474, 255] on input "Mostrar totalizadores" at bounding box center [474, 255] width 0 height 0
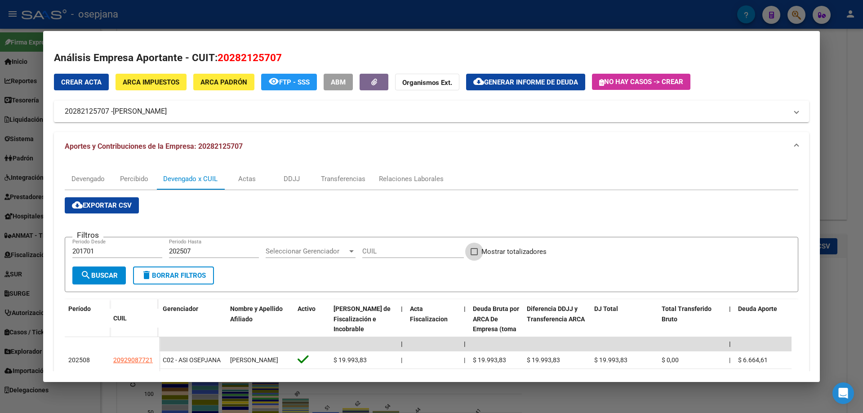
checkbox input "true"
click at [107, 277] on span "search Buscar" at bounding box center [98, 276] width 37 height 8
click at [124, 206] on span "cloud_download Exportar CSV" at bounding box center [102, 205] width 60 height 8
